Goal: Find specific page/section: Find specific page/section

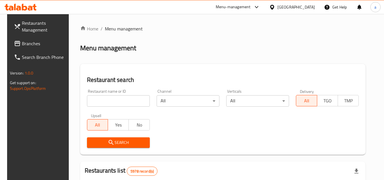
click at [307, 9] on div "[GEOGRAPHIC_DATA]" at bounding box center [297, 7] width 38 height 6
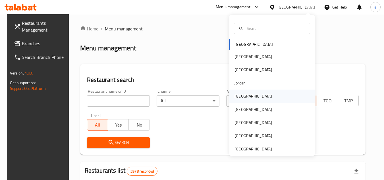
click at [243, 95] on div "[GEOGRAPHIC_DATA]" at bounding box center [253, 96] width 47 height 13
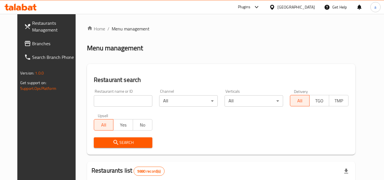
click at [24, 39] on link "Branches" at bounding box center [51, 44] width 62 height 14
